Goal: Check status

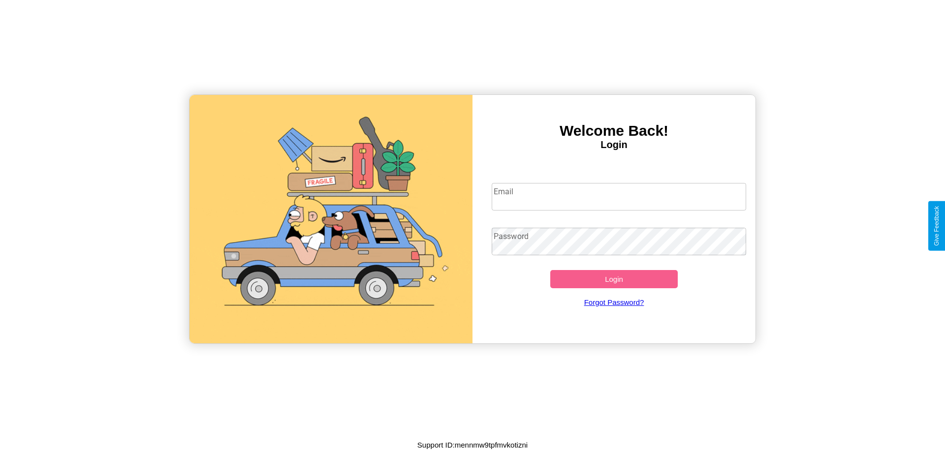
click at [619, 196] on input "Email" at bounding box center [619, 197] width 255 height 28
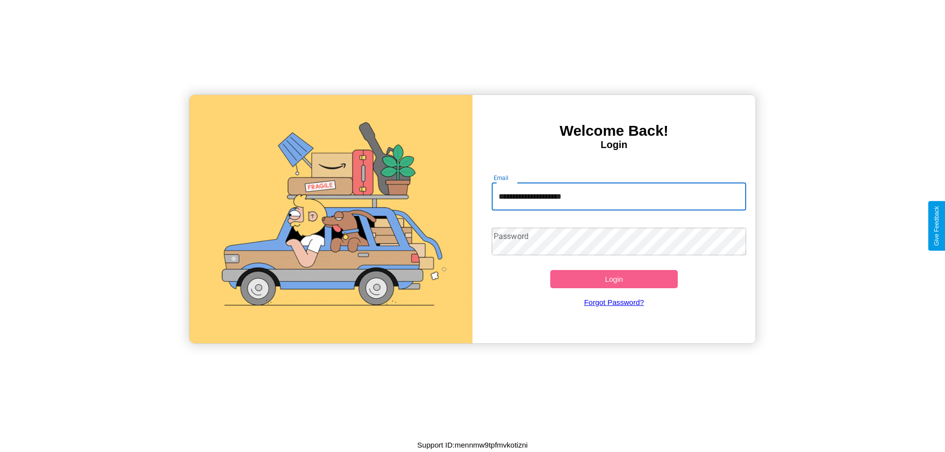
type input "**********"
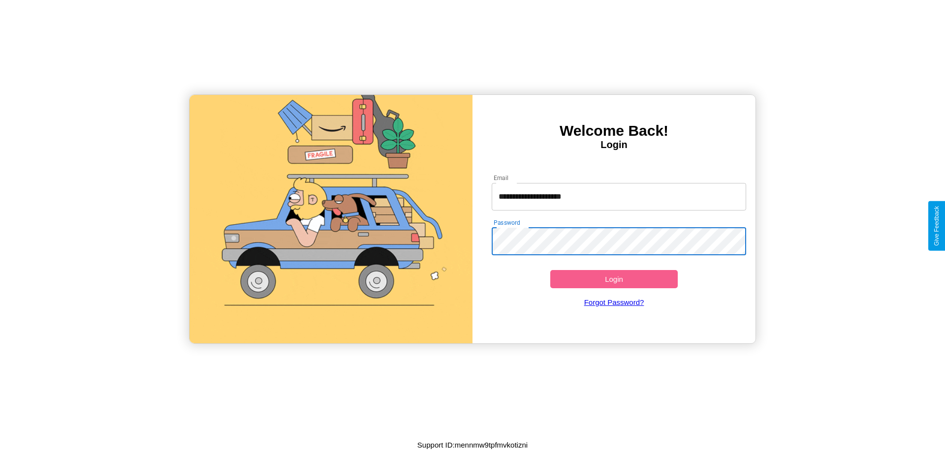
click at [614, 279] on button "Login" at bounding box center [614, 279] width 128 height 18
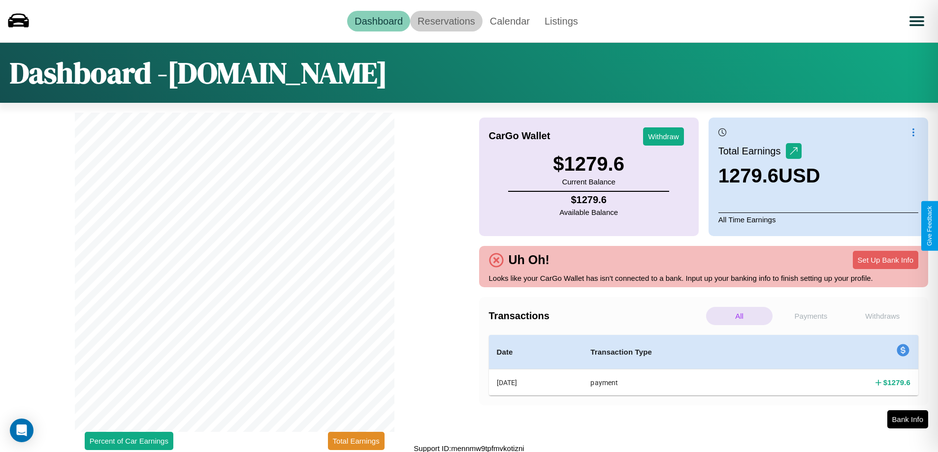
click at [446, 21] on link "Reservations" at bounding box center [446, 21] width 72 height 21
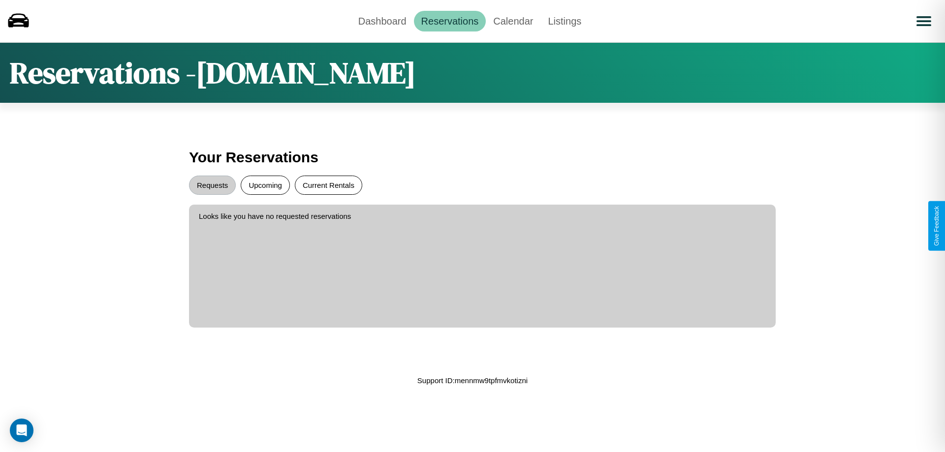
click at [328, 185] on button "Current Rentals" at bounding box center [328, 185] width 67 height 19
click at [212, 185] on button "Requests" at bounding box center [212, 185] width 47 height 19
